Goal: Browse casually

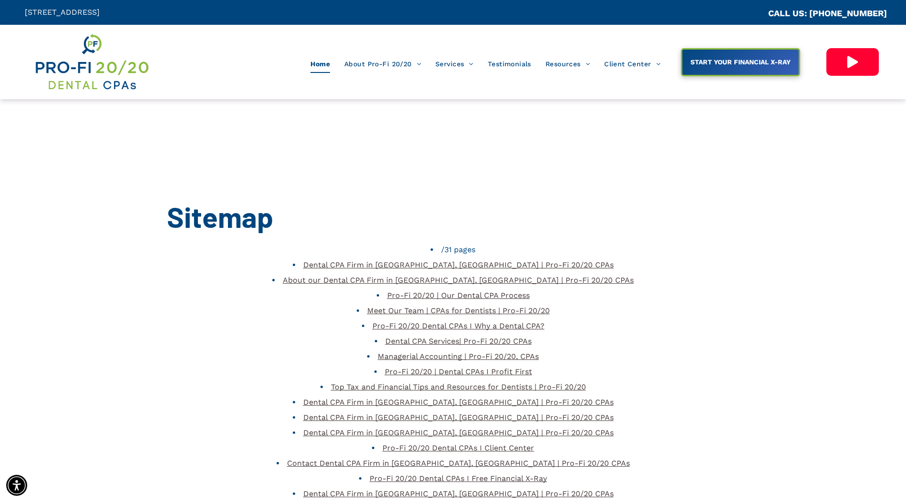
click at [313, 65] on span "Home" at bounding box center [321, 64] width 20 height 18
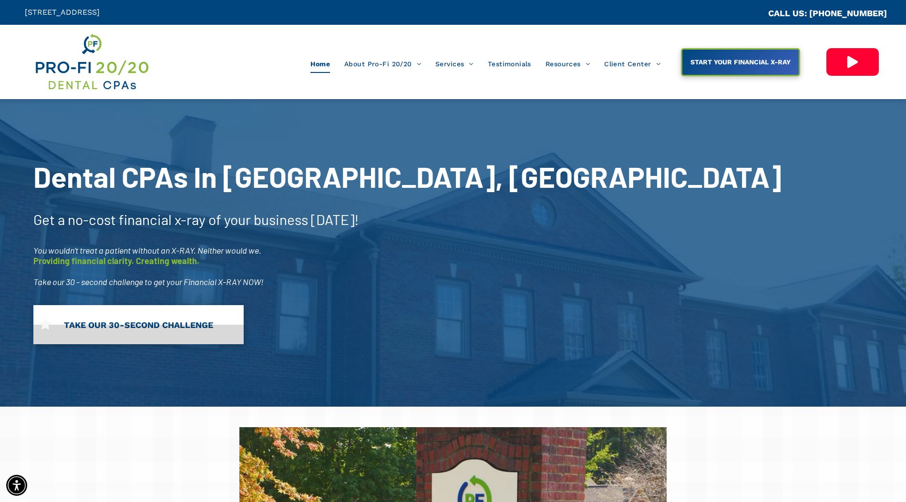
click at [179, 326] on link "TAKE OUR 30-SECOND CHALLENGE" at bounding box center [138, 324] width 210 height 39
